Goal: Manage account settings

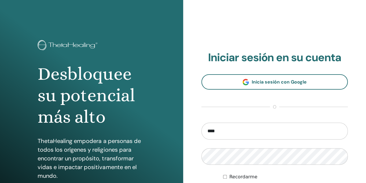
type input "**********"
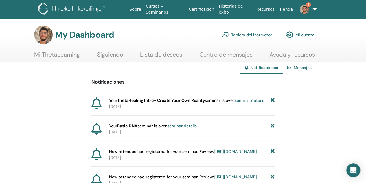
click at [73, 57] on link "Mi ThetaLearning" at bounding box center [57, 56] width 46 height 11
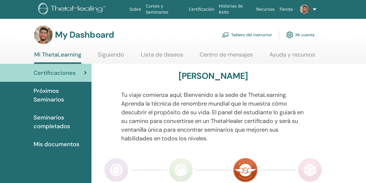
click at [241, 34] on link "Tablero del instructor" at bounding box center [247, 34] width 50 height 13
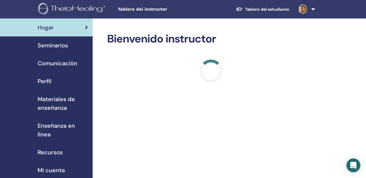
click at [69, 49] on div "Seminarios" at bounding box center [46, 45] width 83 height 9
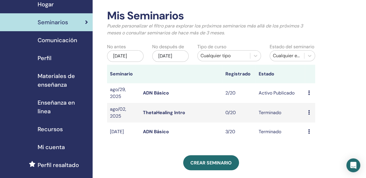
scroll to position [24, 0]
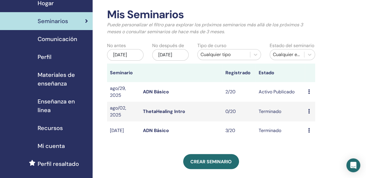
click at [63, 144] on span "Mi cuenta" at bounding box center [51, 146] width 27 height 9
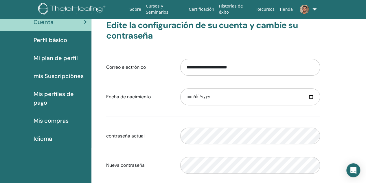
scroll to position [39, 0]
click at [64, 81] on link "mis Suscripciónes" at bounding box center [45, 76] width 91 height 18
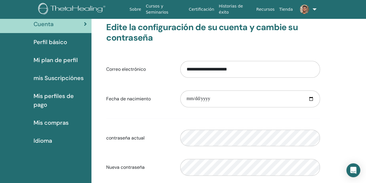
scroll to position [39, 0]
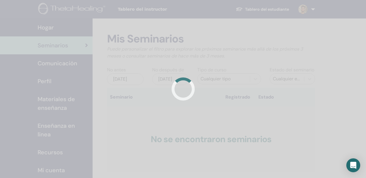
scroll to position [24, 0]
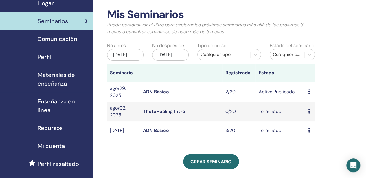
click at [57, 61] on link "Perfil" at bounding box center [46, 57] width 93 height 18
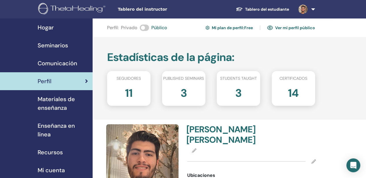
click at [63, 6] on img at bounding box center [72, 9] width 69 height 13
